Goal: Information Seeking & Learning: Find specific fact

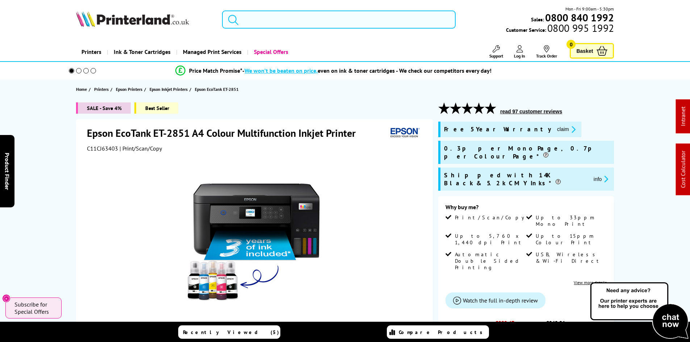
click at [268, 23] on input "search" at bounding box center [339, 20] width 234 height 18
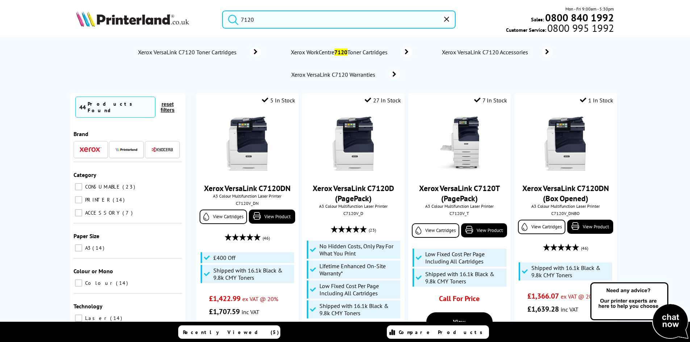
scroll to position [72, 0]
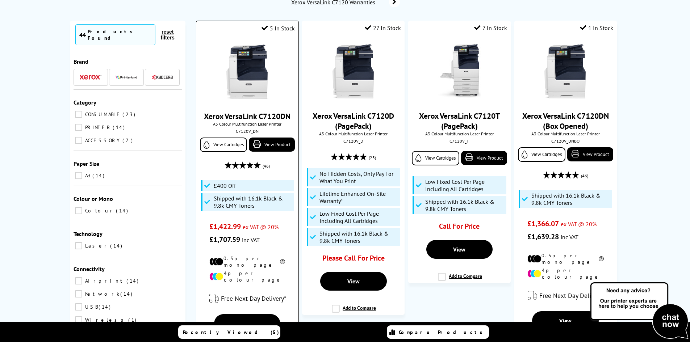
type input "7120"
click at [252, 80] on img at bounding box center [247, 72] width 54 height 54
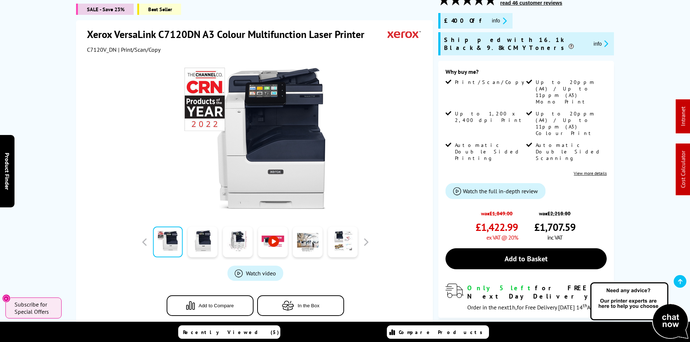
click at [96, 51] on span "C7120V_DN" at bounding box center [102, 49] width 30 height 7
copy span "C7120V_DN"
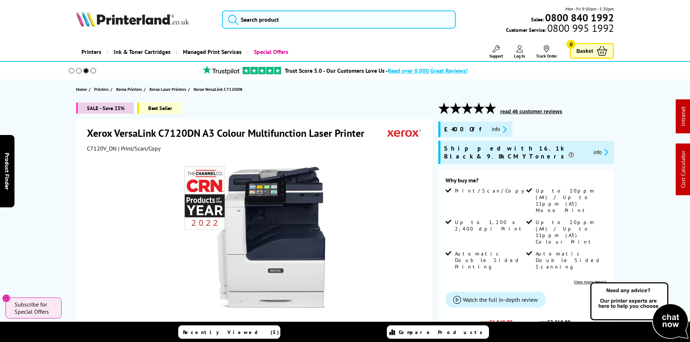
click at [58, 135] on div "SALE - Save 23% Best Seller Xerox VersaLink C7120DN A3 Colour Multifunction Las…" at bounding box center [345, 317] width 580 height 428
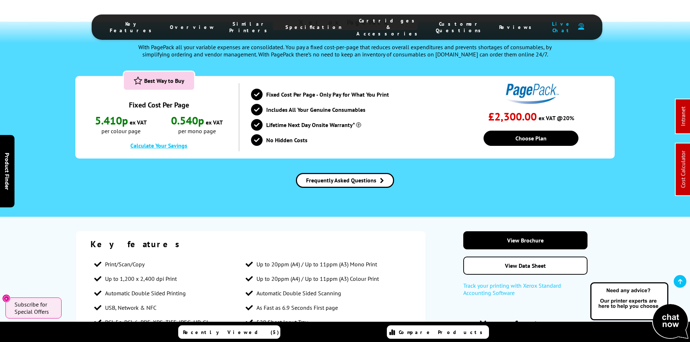
click at [363, 24] on span "Cartridges & Accessories" at bounding box center [389, 27] width 65 height 20
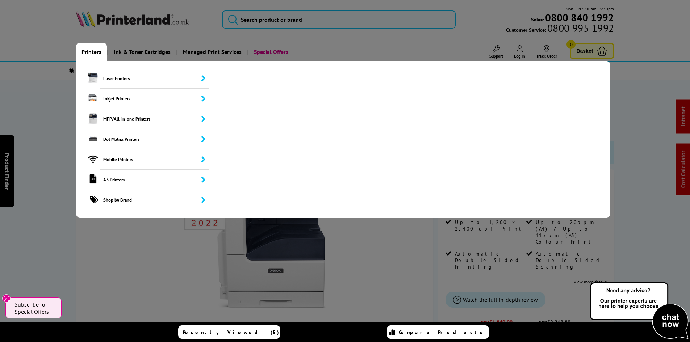
drag, startPoint x: 66, startPoint y: 148, endPoint x: 79, endPoint y: 47, distance: 101.5
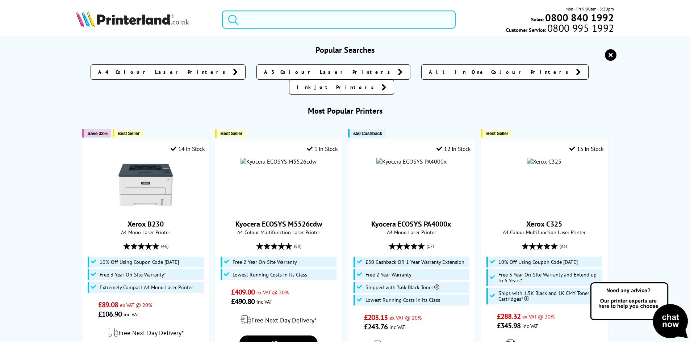
click at [244, 16] on input "search" at bounding box center [339, 20] width 234 height 18
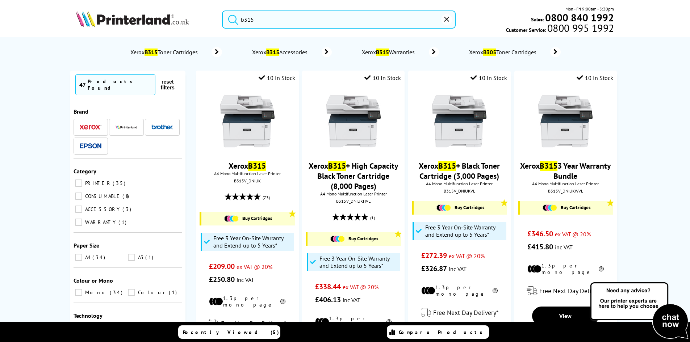
type input "b315"
click at [223, 11] on button "submit" at bounding box center [232, 19] width 18 height 16
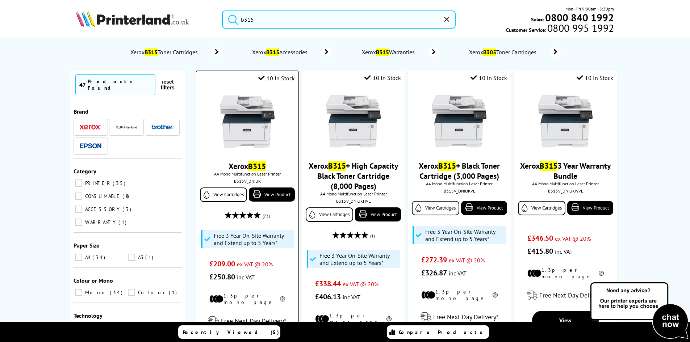
click at [241, 121] on img at bounding box center [247, 122] width 54 height 54
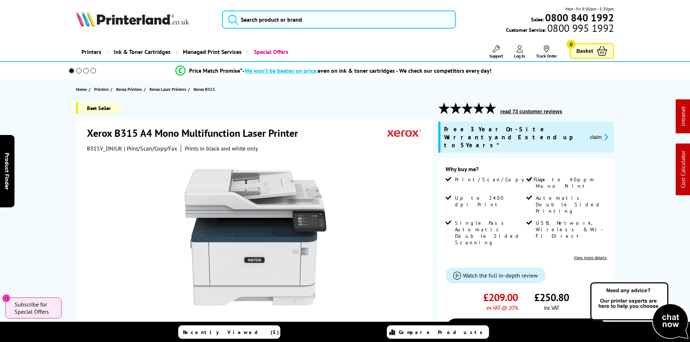
click at [58, 199] on div "Best Seller Xerox B315 A4 Mono Multifunction Laser Printer B315V_DNIUK | Print/…" at bounding box center [345, 301] width 580 height 396
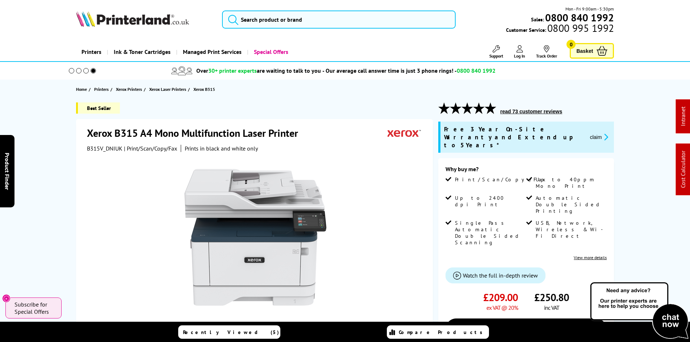
click at [59, 159] on div "Best Seller Xerox B315 A4 Mono Multifunction Laser Printer B315V_DNIUK | Print/…" at bounding box center [345, 301] width 580 height 396
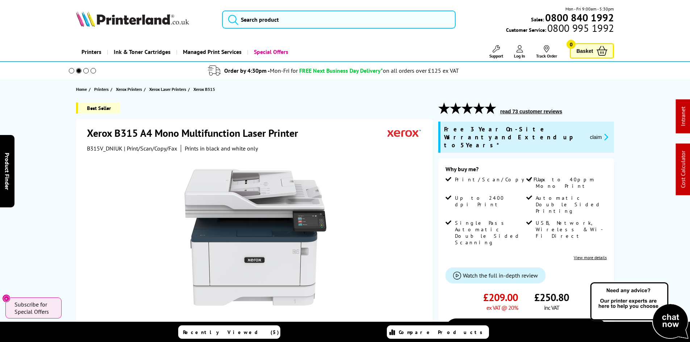
drag, startPoint x: 64, startPoint y: 131, endPoint x: 64, endPoint y: 124, distance: 7.2
click at [64, 131] on div "Best Seller Xerox B315 A4 Mono Multifunction Laser Printer B315V_DNIUK | Print/…" at bounding box center [345, 301] width 580 height 396
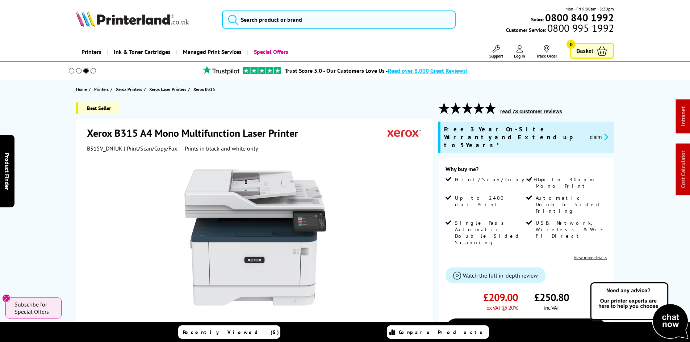
click at [62, 156] on div "Best Seller Xerox B315 A4 Mono Multifunction Laser Printer B315V_DNIUK | Print/…" at bounding box center [345, 301] width 580 height 396
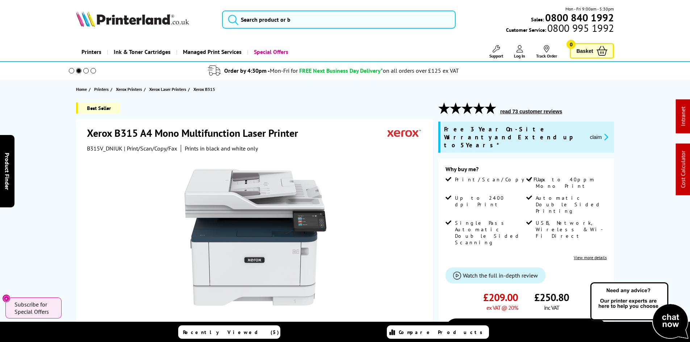
drag, startPoint x: 34, startPoint y: 20, endPoint x: 198, endPoint y: 40, distance: 164.8
click at [34, 20] on header "Mon - Fri 9:00am - 5:30pm Sales: 0800 840 1992 Customer Service: 0800 995 1992" at bounding box center [345, 31] width 690 height 62
click at [282, 19] on input "search" at bounding box center [339, 20] width 234 height 18
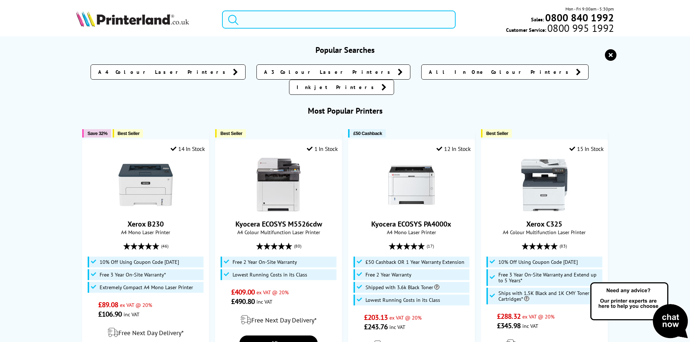
paste input "013R00699"
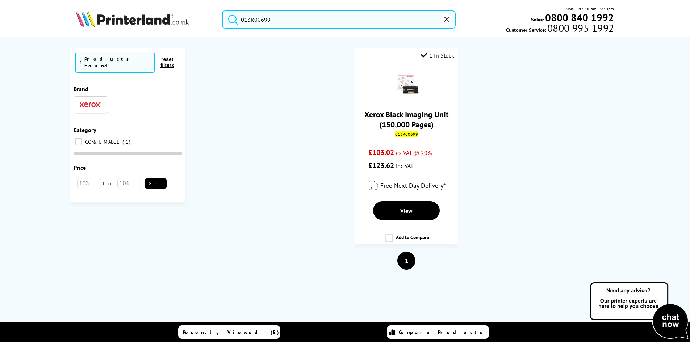
type input "013R00699"
click at [149, 25] on img at bounding box center [132, 19] width 113 height 16
